Goal: Task Accomplishment & Management: Use online tool/utility

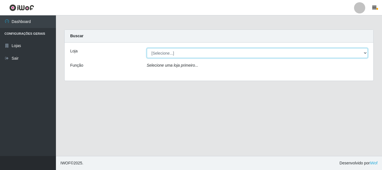
drag, startPoint x: 363, startPoint y: 52, endPoint x: 304, endPoint y: 52, distance: 59.1
click at [363, 52] on select "[Selecione...] [GEOGRAPHIC_DATA] [GEOGRAPHIC_DATA]" at bounding box center [257, 53] width 221 height 10
select select "64"
click at [147, 48] on select "[Selecione...] [GEOGRAPHIC_DATA] [GEOGRAPHIC_DATA]" at bounding box center [257, 53] width 221 height 10
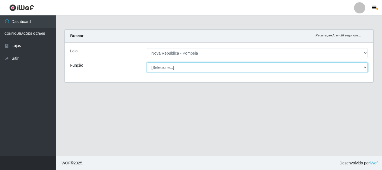
drag, startPoint x: 364, startPoint y: 66, endPoint x: 348, endPoint y: 66, distance: 15.4
click at [364, 66] on select "[Selecione...] Balconista Operador de Caixa Recepcionista Repositor" at bounding box center [257, 67] width 221 height 10
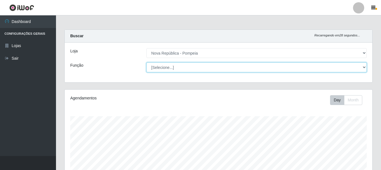
scroll to position [116, 308]
select select "22"
click at [146, 62] on select "[Selecione...] Balconista Operador de Caixa Recepcionista Repositor" at bounding box center [256, 67] width 220 height 10
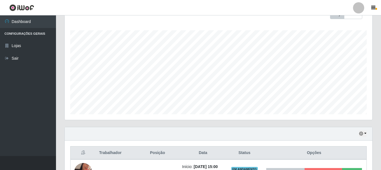
scroll to position [172, 0]
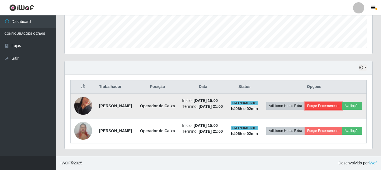
click at [342, 102] on button "Forçar Encerramento" at bounding box center [324, 106] width 38 height 8
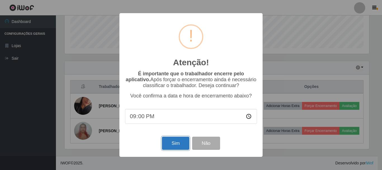
click at [174, 141] on button "Sim" at bounding box center [175, 143] width 27 height 13
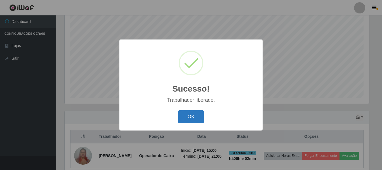
click at [182, 114] on button "OK" at bounding box center [191, 116] width 26 height 13
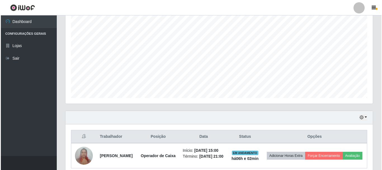
scroll to position [137, 0]
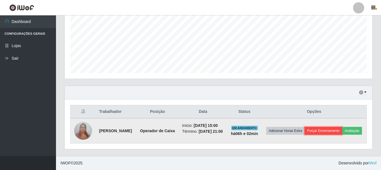
click at [342, 127] on button "Forçar Encerramento" at bounding box center [324, 131] width 38 height 8
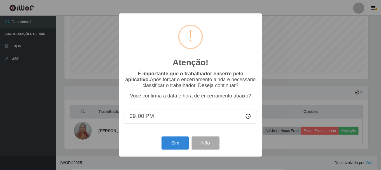
scroll to position [116, 305]
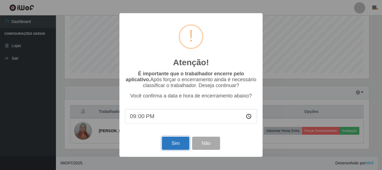
click at [168, 148] on button "Sim" at bounding box center [175, 143] width 27 height 13
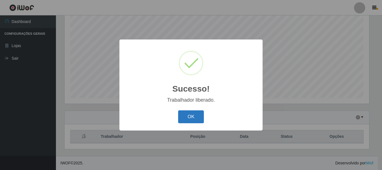
click at [194, 118] on button "OK" at bounding box center [191, 116] width 26 height 13
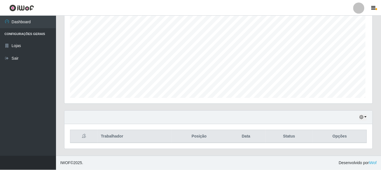
scroll to position [116, 308]
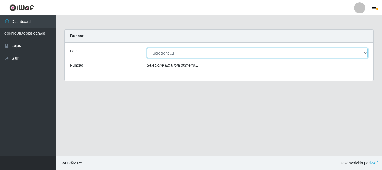
click at [162, 53] on select "[Selecione...] [GEOGRAPHIC_DATA] [GEOGRAPHIC_DATA]" at bounding box center [257, 53] width 221 height 10
select select "64"
click at [147, 48] on select "[Selecione...] [GEOGRAPHIC_DATA] [GEOGRAPHIC_DATA]" at bounding box center [257, 53] width 221 height 10
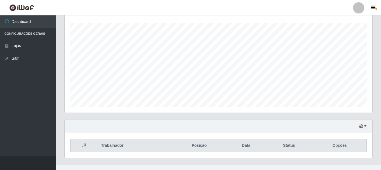
scroll to position [102, 0]
